Goal: Information Seeking & Learning: Check status

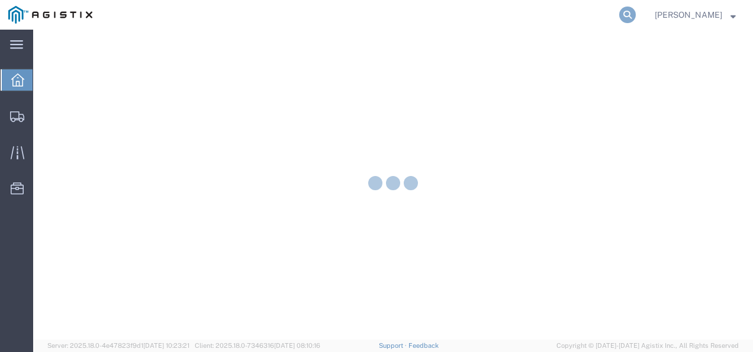
click at [636, 12] on icon at bounding box center [627, 15] width 17 height 17
paste input "56642970"
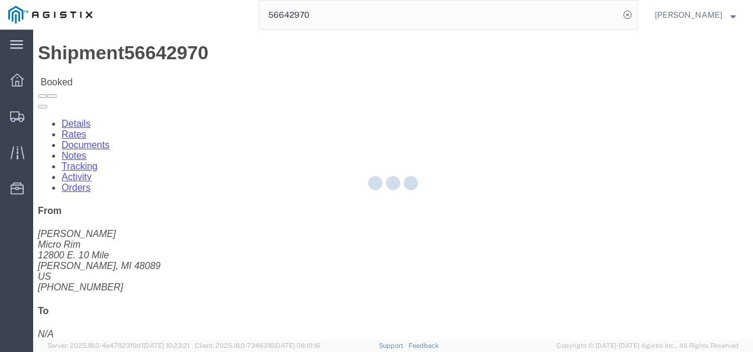
click at [300, 242] on div at bounding box center [393, 185] width 720 height 310
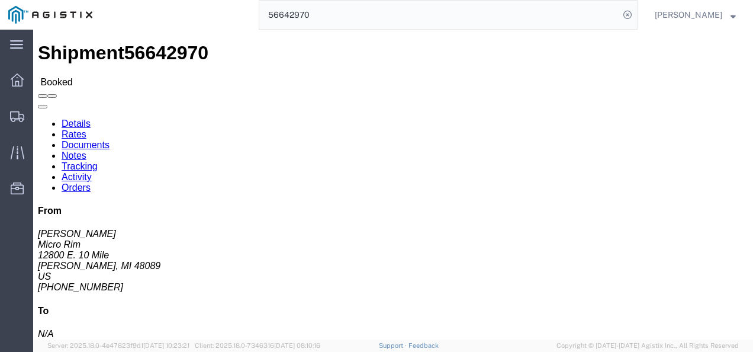
drag, startPoint x: 271, startPoint y: 199, endPoint x: 333, endPoint y: 292, distance: 111.5
click h4 "Routing & Vehicle Information"
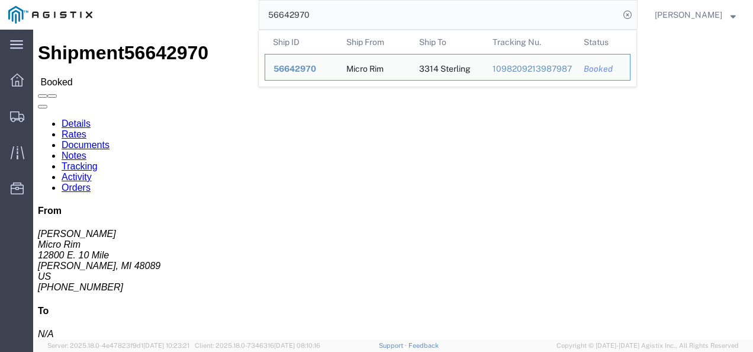
click at [368, 18] on input "56642970" at bounding box center [439, 15] width 360 height 28
paste input "85739"
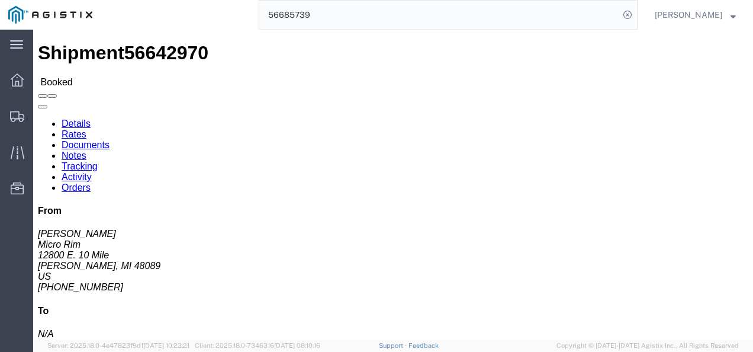
drag, startPoint x: 324, startPoint y: 183, endPoint x: 329, endPoint y: 189, distance: 8.4
click div "Ship From Micro Rim ([PERSON_NAME]) [STREET_ADDRESS][PERSON_NAME] [PHONE_NUMBER…"
click div "Shipment Detail Ship From Micro Rim ([PERSON_NAME]) [STREET_ADDRESS][PERSON_NAM…"
click at [507, 21] on input "56685739" at bounding box center [439, 15] width 360 height 28
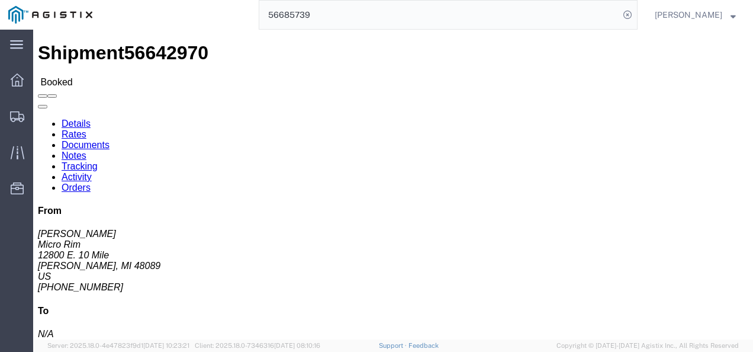
click at [480, 23] on input "56685739" at bounding box center [439, 15] width 360 height 28
click div "Shipment Detail Ship From Micro Rim ([PERSON_NAME]) [STREET_ADDRESS][PERSON_NAM…"
click at [358, 8] on input "56685739" at bounding box center [439, 15] width 360 height 28
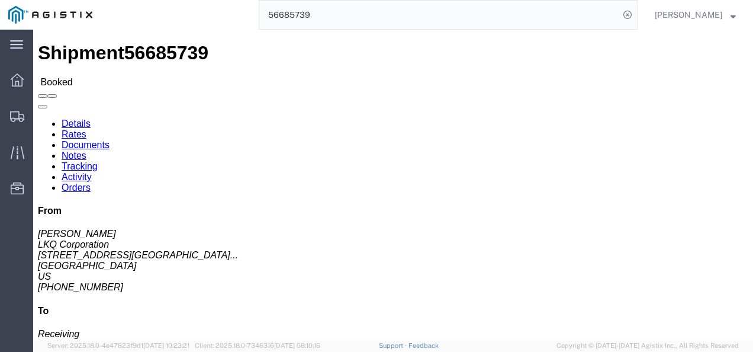
drag, startPoint x: 296, startPoint y: 226, endPoint x: 105, endPoint y: 217, distance: 190.8
click div "Leg 1 - Truckload Vehicle 1: Standard Dry Van (53 Feet) Number of trucks: 1"
drag, startPoint x: 294, startPoint y: 177, endPoint x: 282, endPoint y: 174, distance: 12.2
click div "Ship From LKQ Corporation ([PERSON_NAME]) 3021 [STREET_ADDRESS] [PHONE_NUMBER] …"
drag, startPoint x: 209, startPoint y: 160, endPoint x: 149, endPoint y: 162, distance: 59.8
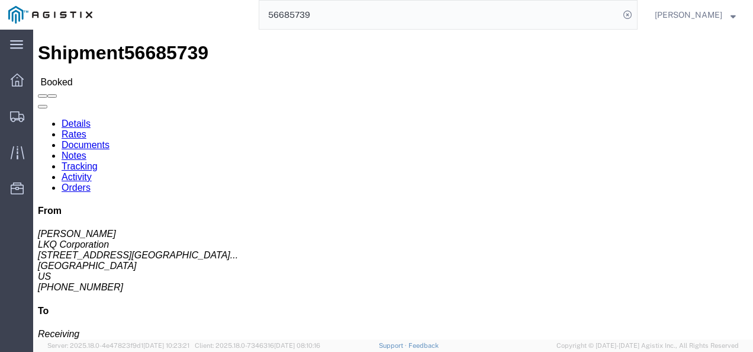
click div "Ship To Keystone #3311 [GEOGRAPHIC_DATA] (Receiving) [STREET_ADDRESS] [PHONE_NU…"
copy address "[PHONE_NUMBER]"
click div "Leg 1 - Truckload Vehicle 1: Standard Dry Van (53 Feet) Number of trucks: 1"
click link "Rates"
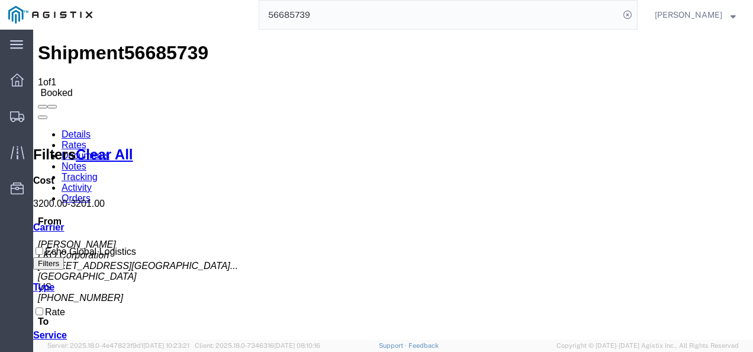
click at [342, 15] on input "56685739" at bounding box center [439, 15] width 360 height 28
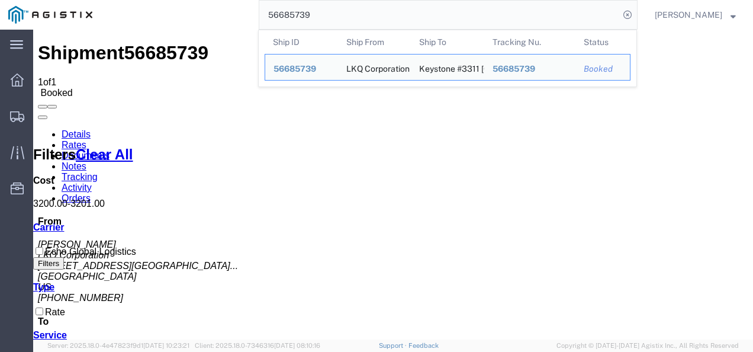
click at [342, 15] on input "56685739" at bounding box center [439, 15] width 360 height 28
drag, startPoint x: 375, startPoint y: 297, endPoint x: 414, endPoint y: 325, distance: 48.0
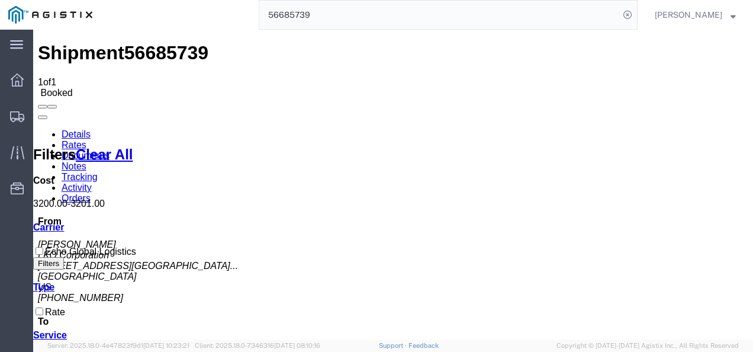
drag, startPoint x: 421, startPoint y: 295, endPoint x: 484, endPoint y: 316, distance: 66.1
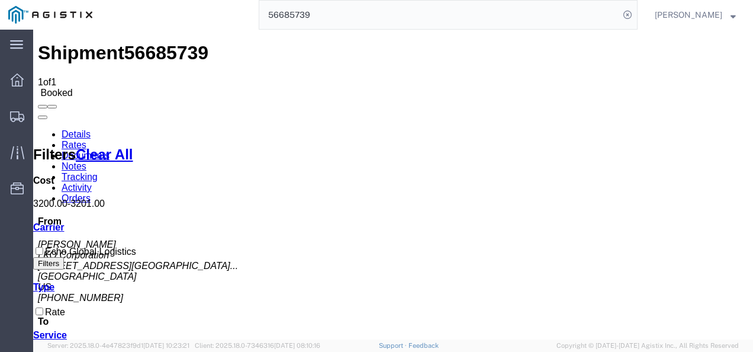
click at [348, 18] on input "56685739" at bounding box center [439, 15] width 360 height 28
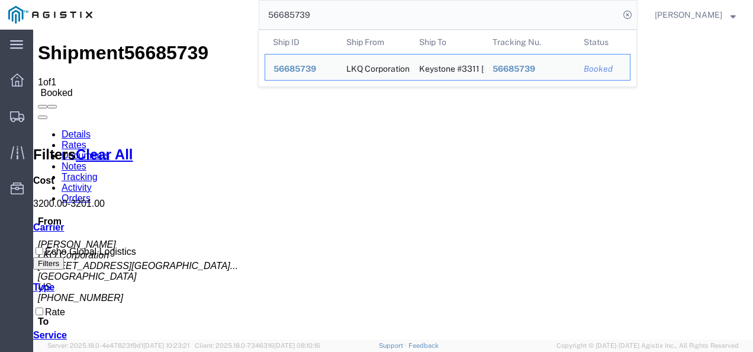
click at [348, 18] on input "56685739" at bounding box center [439, 15] width 360 height 28
paste input "246"
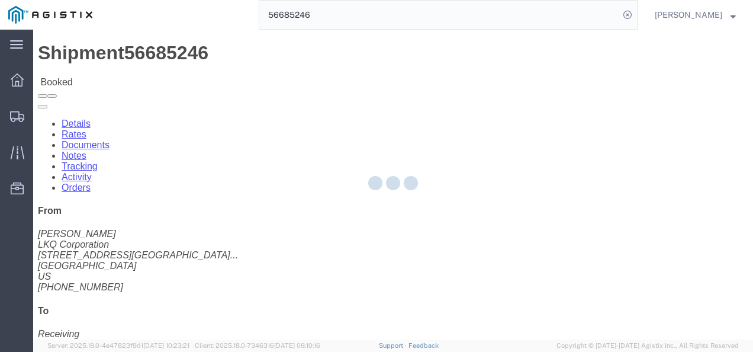
click at [324, 208] on div at bounding box center [393, 185] width 720 height 310
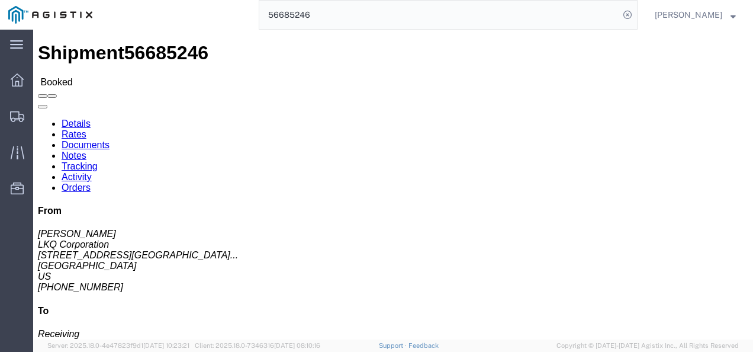
click at [363, 7] on input "56685246" at bounding box center [439, 15] width 360 height 28
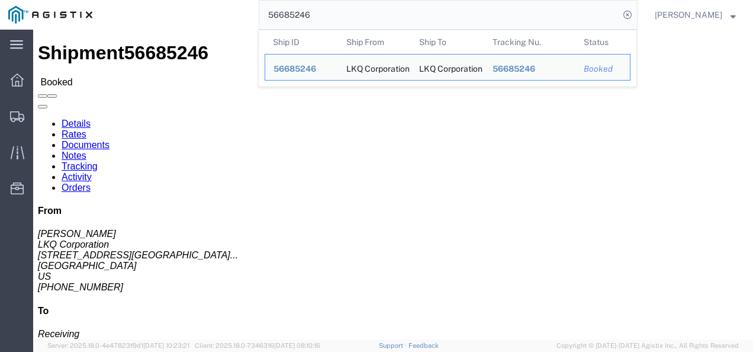
click at [363, 7] on input "56685246" at bounding box center [439, 15] width 360 height 28
paste input "315667"
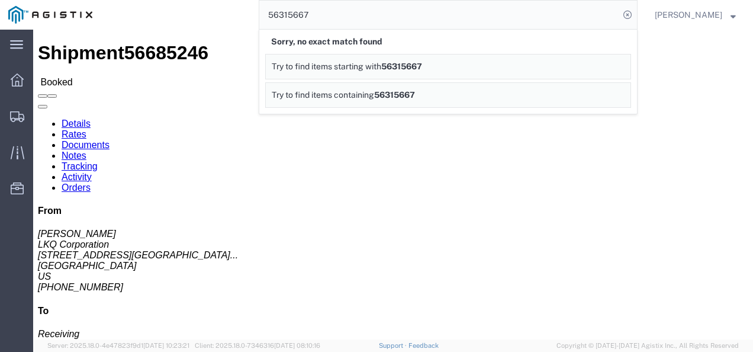
click div "Ship From LKQ Corporation ([PERSON_NAME]) 3021 [STREET_ADDRESS] [PHONE_NUMBER] …"
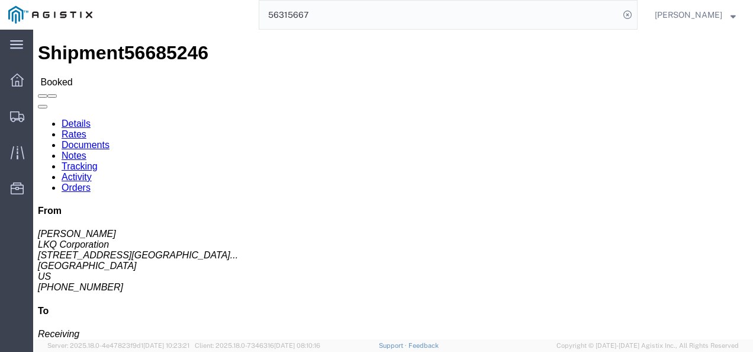
drag, startPoint x: 255, startPoint y: 246, endPoint x: 297, endPoint y: 294, distance: 64.6
click div "Leg 1 - Truckload Vehicle 1: Standard Dry Van (53 Feet) Number of trucks: 1"
click at [307, 15] on input "56315667" at bounding box center [439, 15] width 360 height 28
paste input "684299"
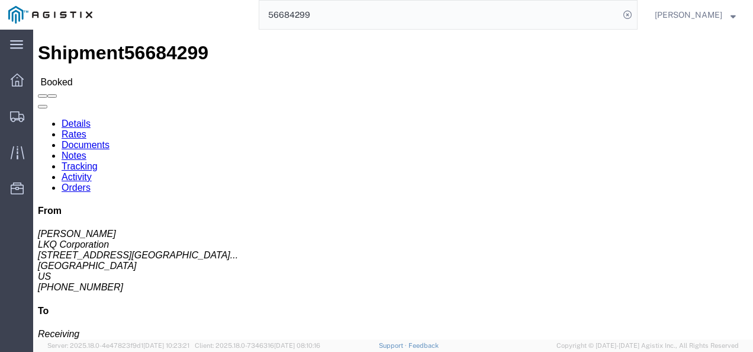
drag, startPoint x: 323, startPoint y: 226, endPoint x: 182, endPoint y: 106, distance: 184.7
click h4 "Routing & Vehicle Information"
click link "Rates"
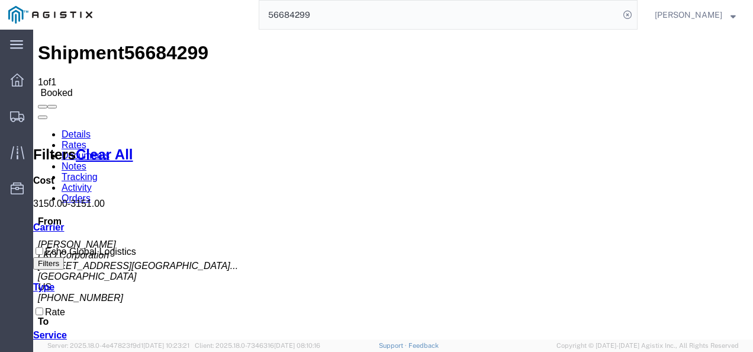
drag, startPoint x: 366, startPoint y: 219, endPoint x: 405, endPoint y: 313, distance: 101.4
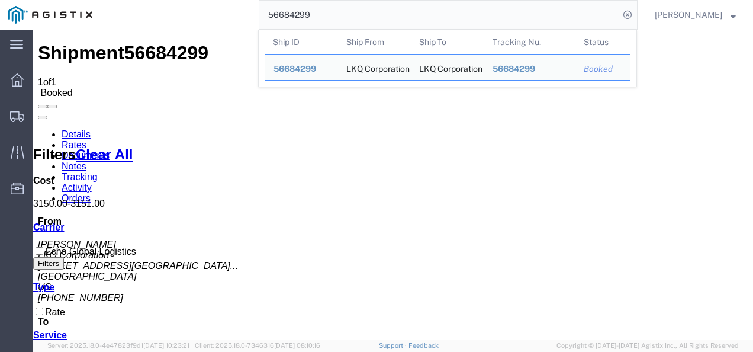
click at [340, 12] on input "56684299" at bounding box center [439, 15] width 360 height 28
paste input "01791"
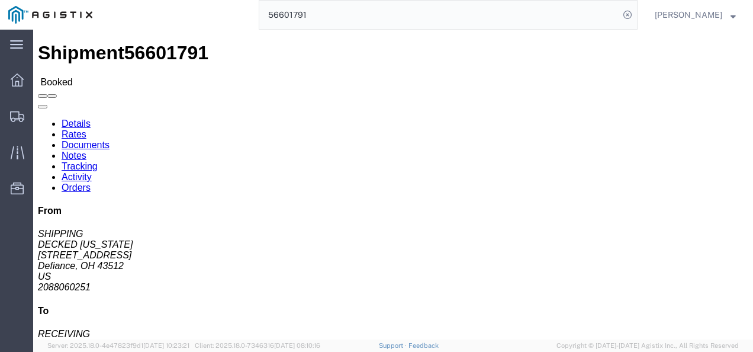
drag, startPoint x: 321, startPoint y: 256, endPoint x: 340, endPoint y: 271, distance: 24.0
click div "Leg 1 - Truckload Vehicle 1: Standard Dry Van (53 Feet) Number of trucks: 1"
click at [327, 21] on input "56601791" at bounding box center [439, 15] width 360 height 28
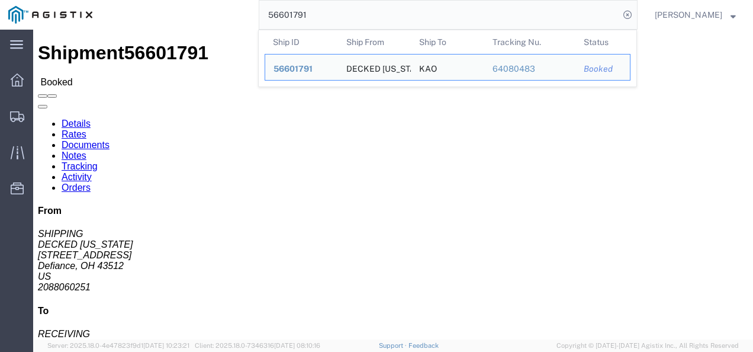
click at [329, 21] on input "56601791" at bounding box center [439, 15] width 360 height 28
click at [327, 20] on input "56601791" at bounding box center [439, 15] width 360 height 28
click at [317, 20] on input "56601791" at bounding box center [439, 15] width 360 height 28
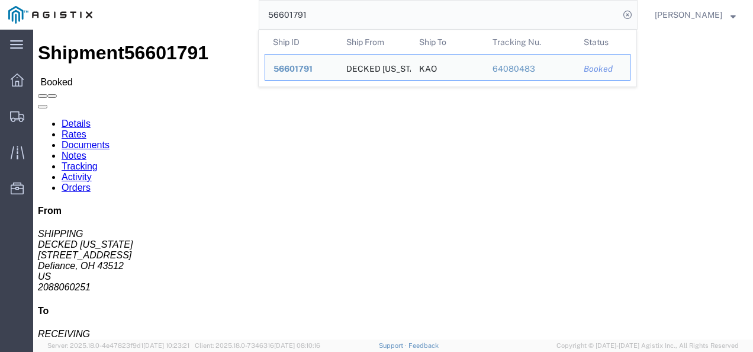
drag, startPoint x: 401, startPoint y: 263, endPoint x: 475, endPoint y: 307, distance: 86.0
click div "Leg 1 - Truckload Vehicle 1: Standard Dry Van (53 Feet) Number of trucks: 1"
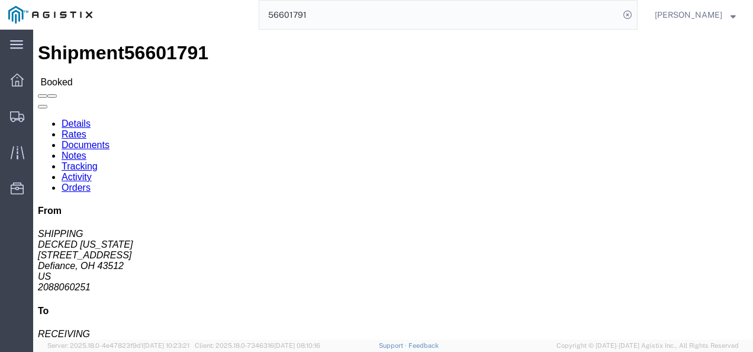
click div "Leg 1 - Truckload Vehicle 1: Standard Dry Van (53 Feet) Number of trucks: 1"
drag, startPoint x: 462, startPoint y: 265, endPoint x: 413, endPoint y: 270, distance: 49.4
click div "Leg 1 - Truckload Vehicle 1: Standard Dry Van (53 Feet) Number of trucks: 1"
click h4 "Routing & Vehicle Information"
click at [308, 12] on input "56601791" at bounding box center [439, 15] width 360 height 28
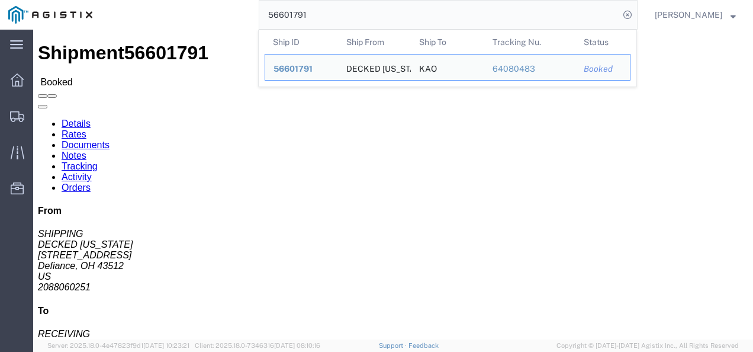
click div "Ship From DECKED [US_STATE] (SHIPPING) [STREET_ADDRESS] 2088060251 [EMAIL_ADDRE…"
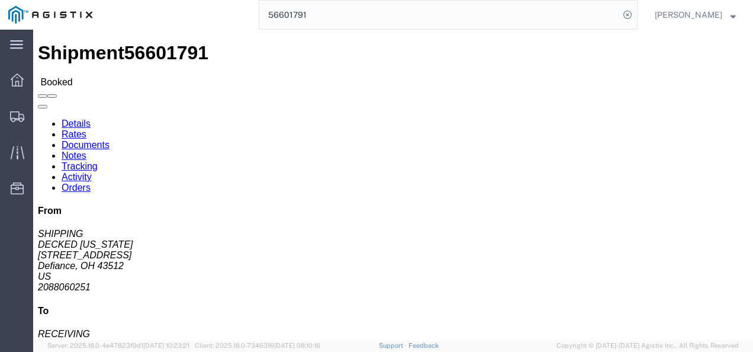
click div "Ship From DECKED [US_STATE] (SHIPPING) [STREET_ADDRESS] 2088060251 [EMAIL_ADDRE…"
drag, startPoint x: 334, startPoint y: 252, endPoint x: 329, endPoint y: 294, distance: 41.7
click div "Shipment Detail Ship From DECKED [US_STATE] (SHIPPING) [STREET_ADDRESS] 2088060…"
drag, startPoint x: 329, startPoint y: 294, endPoint x: 389, endPoint y: 207, distance: 105.4
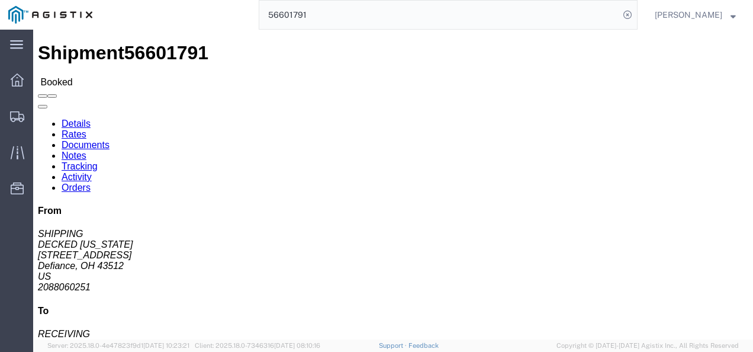
click div "Shipment Detail Ship From DECKED [US_STATE] (SHIPPING) [STREET_ADDRESS] 2088060…"
drag, startPoint x: 389, startPoint y: 207, endPoint x: 434, endPoint y: 225, distance: 48.4
click div "Shipment Detail Ship From DECKED [US_STATE] (SHIPPING) [STREET_ADDRESS] 2088060…"
click div "Leg 1 - Truckload Vehicle 1: Standard Dry Van (53 Feet) Number of trucks: 1"
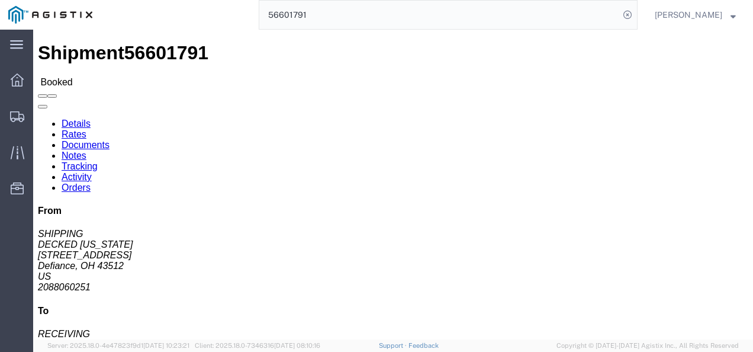
click div "Leg 1 - Truckload Vehicle 1: Standard Dry Van (53 Feet) Number of trucks: 1"
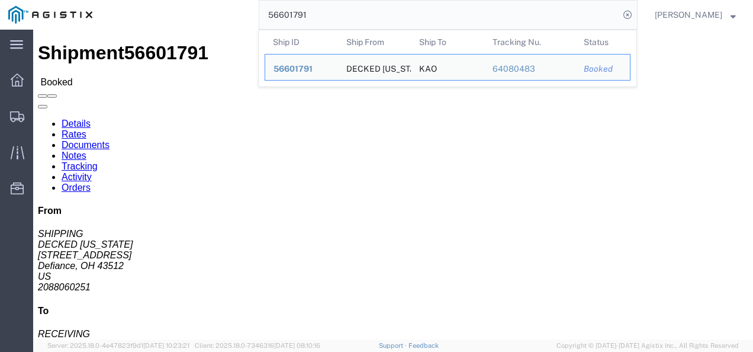
click at [354, 14] on input "56601791" at bounding box center [439, 15] width 360 height 28
paste input "85246"
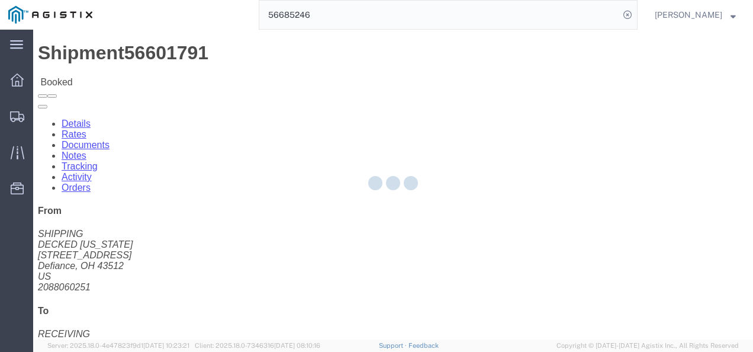
drag, startPoint x: 341, startPoint y: 214, endPoint x: 443, endPoint y: 297, distance: 131.7
click at [345, 218] on div at bounding box center [393, 185] width 720 height 310
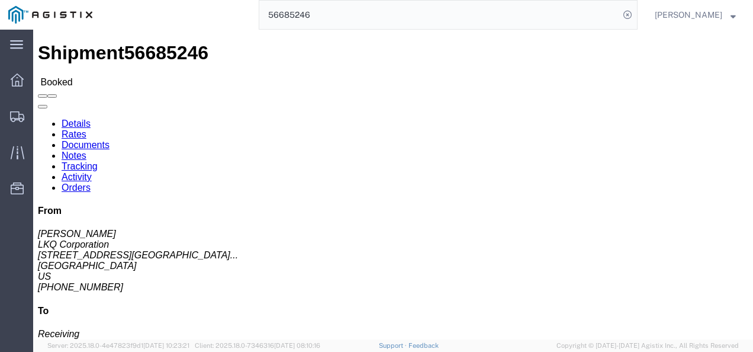
click div "Leg 1 - Truckload Vehicle 1: Standard Dry Van (53 Feet) Number of trucks: 1"
click h4 "Routing & Vehicle Information"
drag, startPoint x: 331, startPoint y: 217, endPoint x: 340, endPoint y: 238, distance: 23.3
click div "Shipment Detail Ship From LKQ Corporation ([PERSON_NAME]) 3021 [STREET_ADDRESS]…"
click at [347, 20] on input "56685246" at bounding box center [439, 15] width 360 height 28
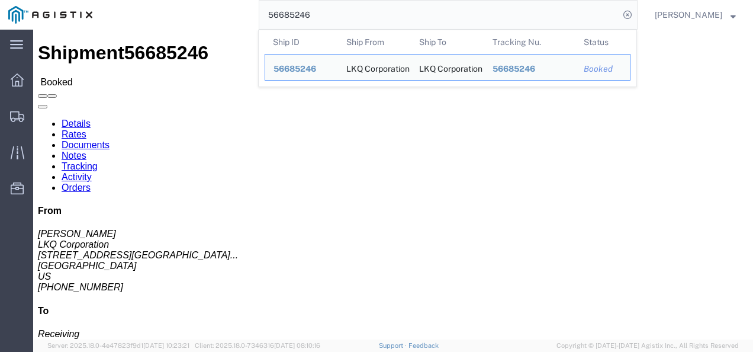
drag, startPoint x: 347, startPoint y: 18, endPoint x: 324, endPoint y: 31, distance: 26.3
click at [329, 30] on form "56685246 Ship ID Ship From Ship To Tracking Nu. Status Ship ID 56685246 Ship Fr…" at bounding box center [448, 15] width 379 height 30
click at [295, 50] on th "Ship ID" at bounding box center [301, 42] width 73 height 24
click at [311, 8] on input "56685246" at bounding box center [439, 15] width 360 height 28
drag, startPoint x: 311, startPoint y: 8, endPoint x: 308, endPoint y: 14, distance: 6.9
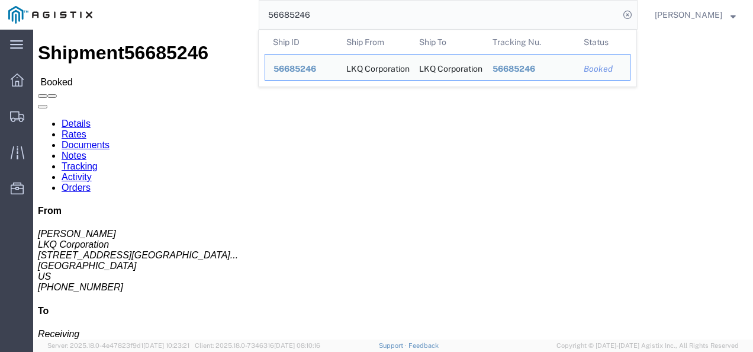
click at [310, 9] on input "56685246" at bounding box center [439, 15] width 360 height 28
drag, startPoint x: 308, startPoint y: 14, endPoint x: 302, endPoint y: 16, distance: 6.2
click at [308, 14] on input "56685246" at bounding box center [439, 15] width 360 height 28
paste input "4299"
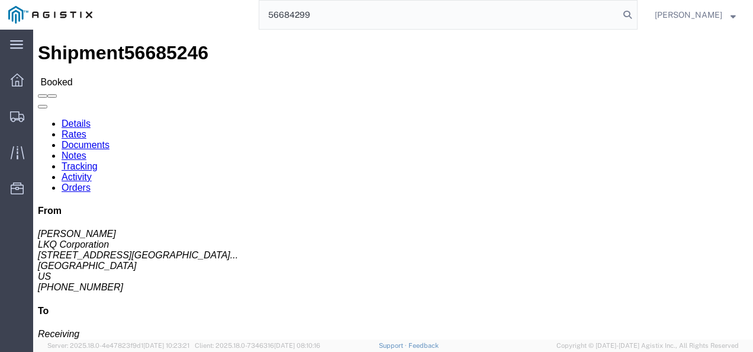
type input "56684299"
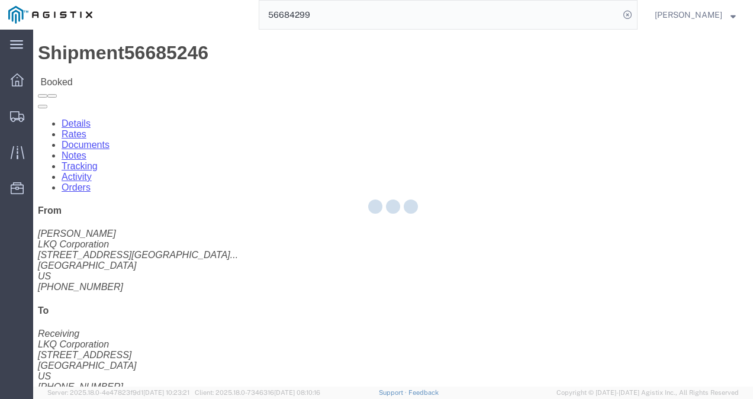
click at [225, 163] on div at bounding box center [393, 208] width 720 height 357
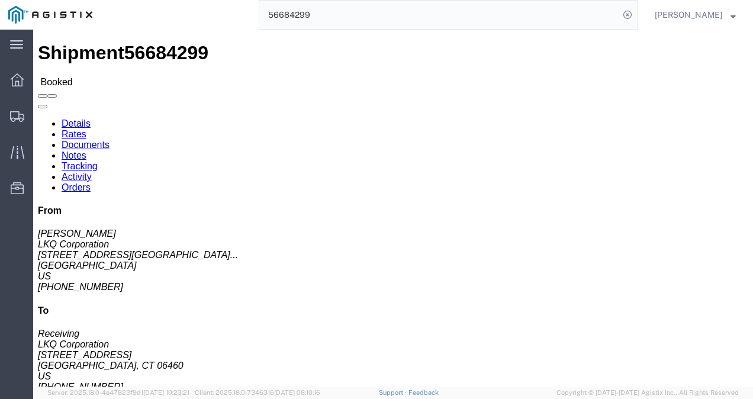
click h4 "Routing & Vehicle Information"
click b "56684299"
copy b "56684299"
click div "Leg 1 - Truckload Vehicle 1: Standard Dry Van (53 Feet) Number of trucks: 1"
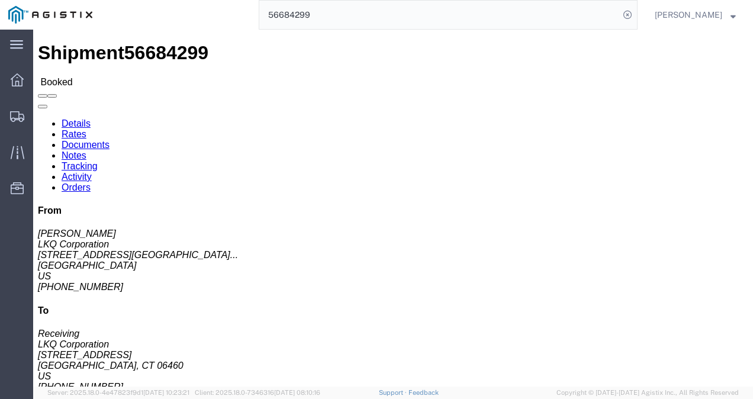
click h4 "Routing & Vehicle Information"
click div "Ship From LKQ Corporation ([PERSON_NAME]) 3021 [STREET_ADDRESS] [PHONE_NUMBER] …"
click at [354, 11] on input "56684299" at bounding box center [439, 15] width 360 height 28
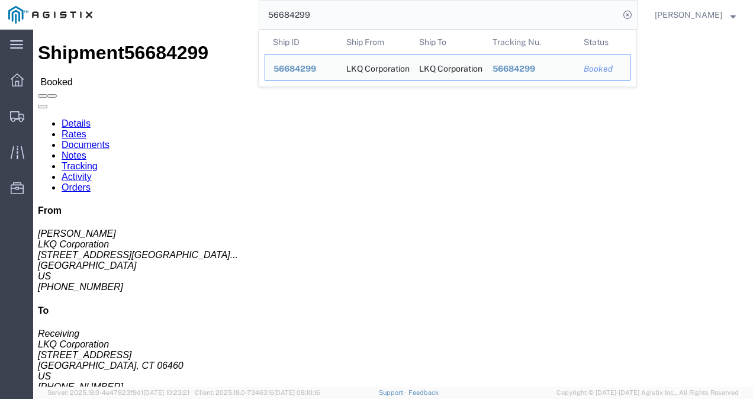
click at [353, 10] on input "56684299" at bounding box center [439, 15] width 360 height 28
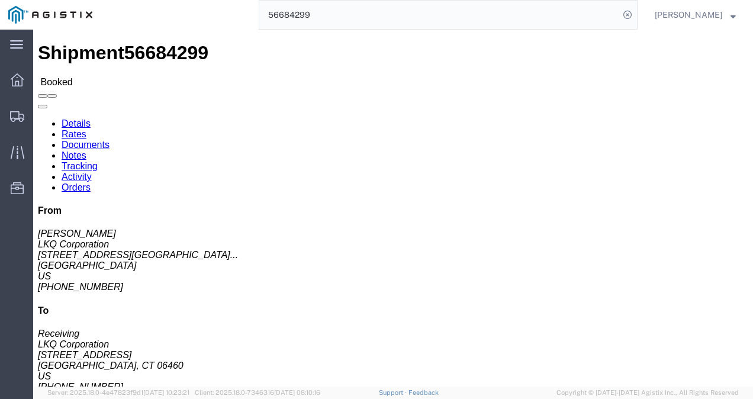
drag, startPoint x: 397, startPoint y: 260, endPoint x: 404, endPoint y: 259, distance: 7.2
click div "Leg 1 - Truckload Vehicle 1: Standard Dry Van (53 Feet) Number of trucks: 1"
click div "Ship From LKQ Corporation ([PERSON_NAME]) 3021 [STREET_ADDRESS] [PHONE_NUMBER] …"
click div "Shipment Detail Ship From LKQ Corporation ([PERSON_NAME]) 3021 [STREET_ADDRESS]…"
click div "Leg 1 - Truckload Vehicle 1: Standard Dry Van (53 Feet) Number of trucks: 1"
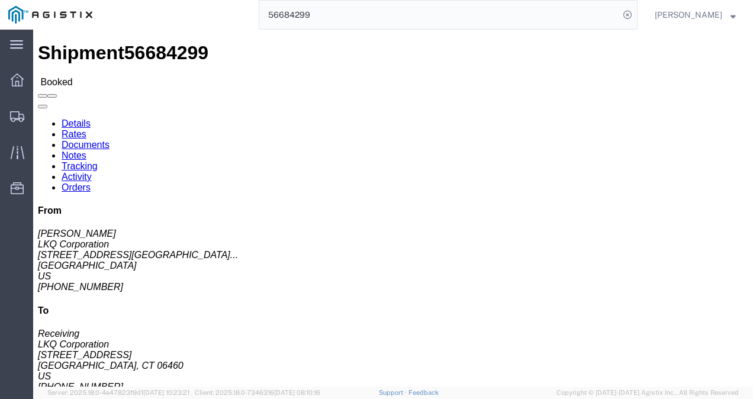
click h4 "Routing & Vehicle Information"
drag, startPoint x: 267, startPoint y: 197, endPoint x: 258, endPoint y: 195, distance: 9.0
click div "Ship From LKQ Corporation ([PERSON_NAME]) 3021 [STREET_ADDRESS] [PHONE_NUMBER] …"
drag, startPoint x: 311, startPoint y: 263, endPoint x: 401, endPoint y: 327, distance: 110.4
click div "Leg 1 - Truckload Vehicle 1: Standard Dry Van (53 Feet) Number of trucks: 1"
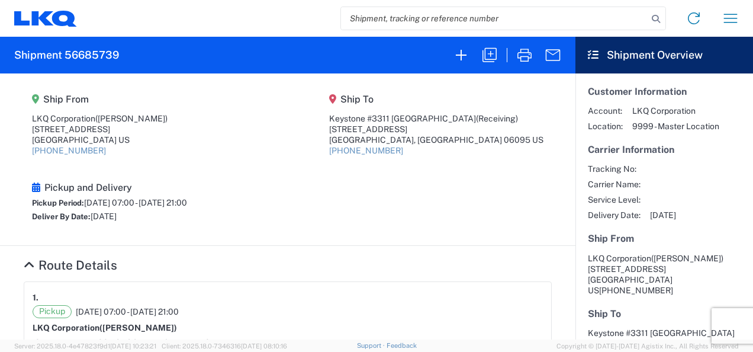
click at [262, 161] on agx-shipment-main-routing-info "Ship From LKQ Corporation (Margaret I. Harris) 24550 West 43rd Street, Suite 10…" at bounding box center [288, 159] width 528 height 148
click at [406, 173] on agx-shipment-main-routing-info "Ship From LKQ Corporation (Margaret I. Harris) 24550 West 43rd Street, Suite 10…" at bounding box center [288, 159] width 528 height 148
click at [390, 284] on article "1. Pickup 09/03/2025 07:00 - 09/03/2025 21:00 LKQ Corporation (Margaret I. Harr…" at bounding box center [287, 324] width 527 height 85
click at [289, 152] on agx-shipment-main-routing-info "Ship From LKQ Corporation (Margaret I. Harris) 24550 West 43rd Street, Suite 10…" at bounding box center [288, 159] width 528 height 148
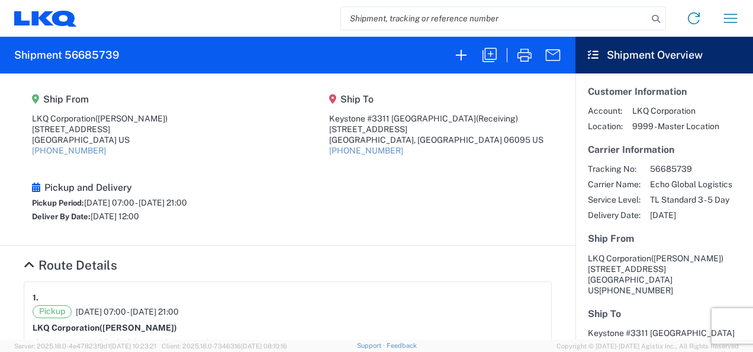
click at [236, 226] on agx-shipment-main-routing-info "Ship From LKQ Corporation (Margaret I. Harris) 24550 West 43rd Street, Suite 10…" at bounding box center [288, 159] width 528 height 148
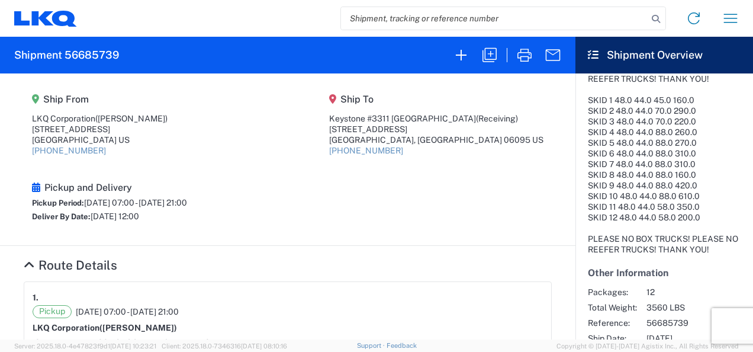
scroll to position [438, 0]
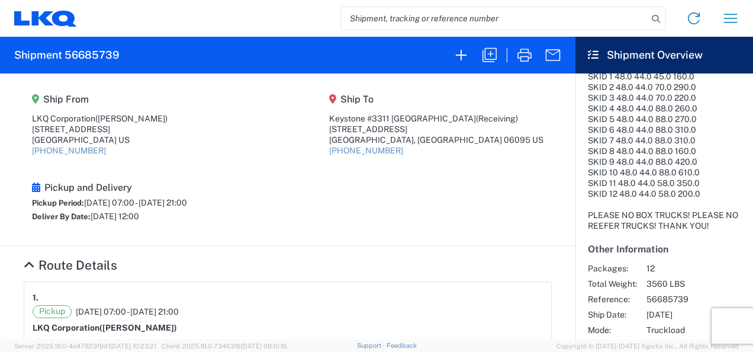
drag, startPoint x: 237, startPoint y: 141, endPoint x: 106, endPoint y: 61, distance: 153.6
click at [225, 134] on agx-shipment-main-routing-info "Ship From LKQ Corporation (Margaret I. Harris) 24550 West 43rd Street, Suite 10…" at bounding box center [288, 159] width 528 height 148
click at [82, 51] on h2 "Shipment 56685739" at bounding box center [66, 55] width 105 height 14
copy h2 "56685739"
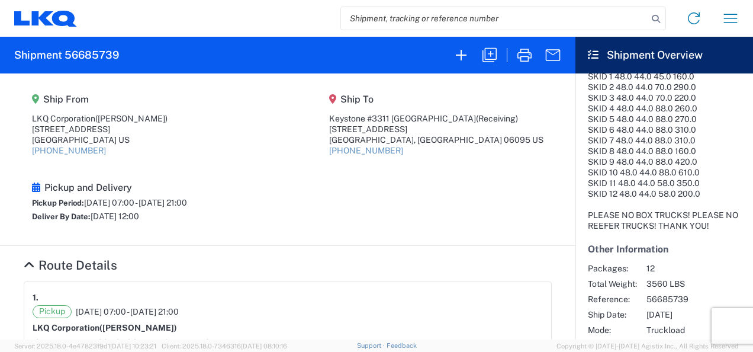
click at [423, 241] on section "Ship From LKQ Corporation (Margaret I. Harris) 24550 West 43rd Street, Suite 10…" at bounding box center [287, 159] width 575 height 172
click at [435, 222] on agx-shipment-main-routing-info "Ship From LKQ Corporation (Margaret I. Harris) 24550 West 43rd Street, Suite 10…" at bounding box center [288, 159] width 528 height 148
click at [336, 198] on agx-shipment-main-routing-info "Ship From LKQ Corporation (Margaret I. Harris) 24550 West 43rd Street, Suite 10…" at bounding box center [288, 159] width 528 height 148
